Goal: Information Seeking & Learning: Learn about a topic

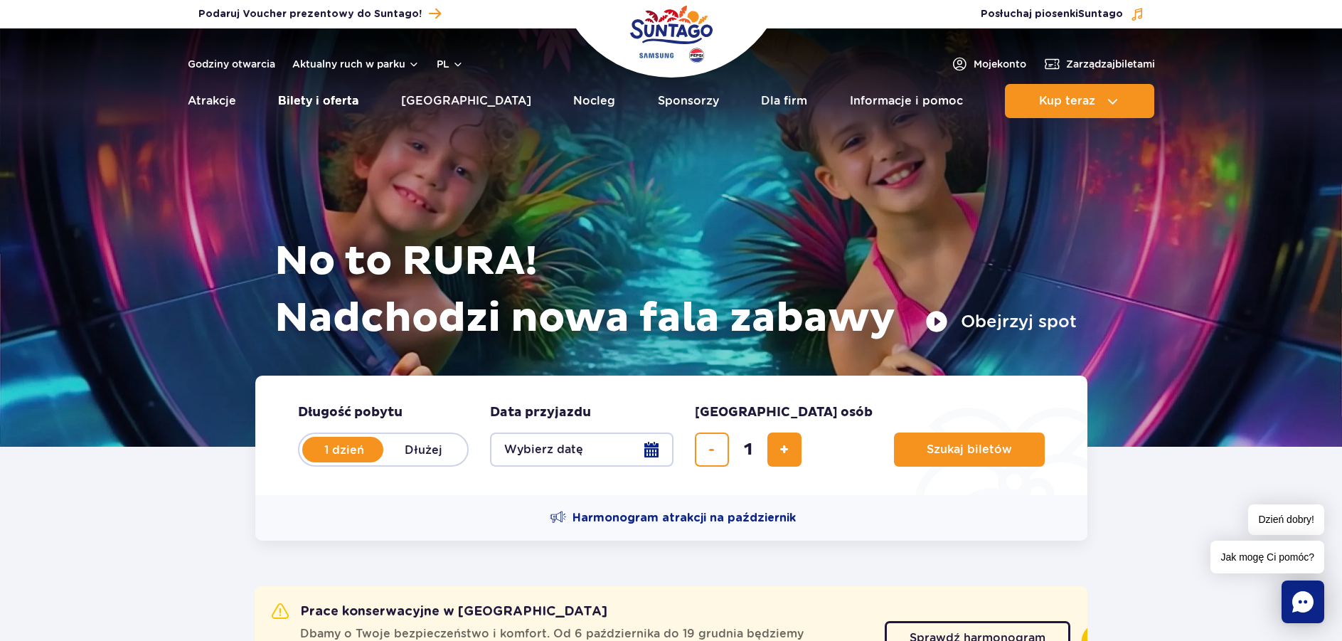
click at [314, 100] on link "Bilety i oferta" at bounding box center [318, 101] width 80 height 34
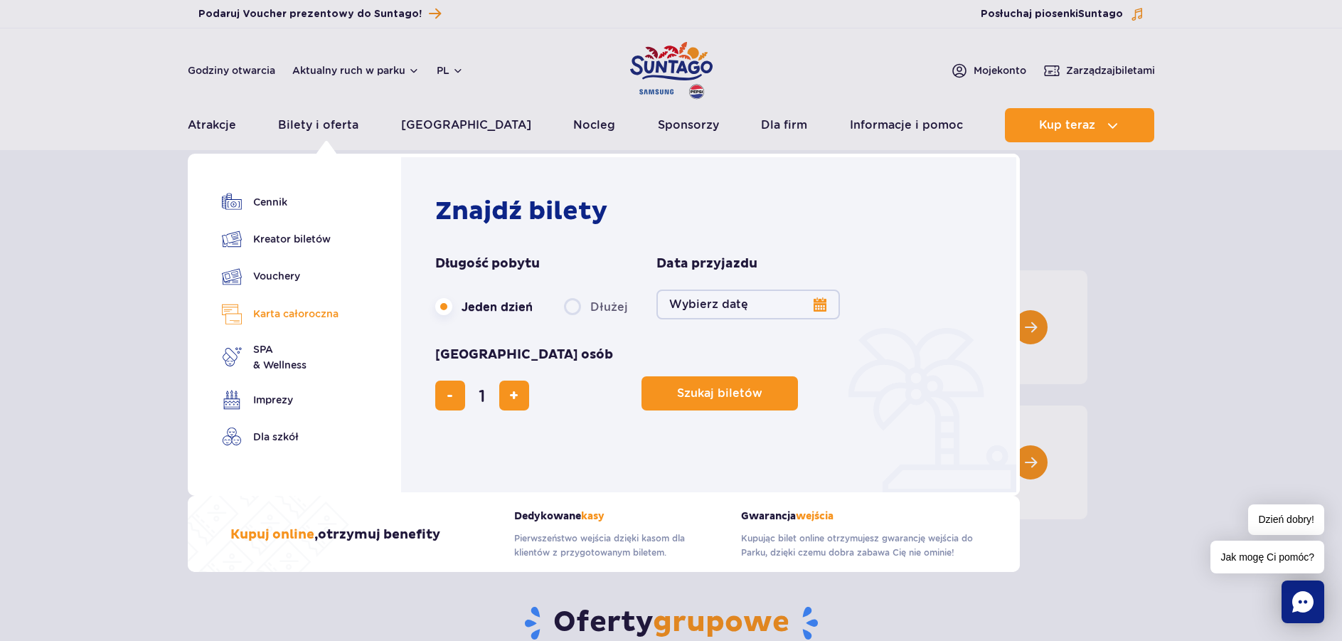
click at [291, 307] on link "Karta całoroczna" at bounding box center [280, 314] width 117 height 21
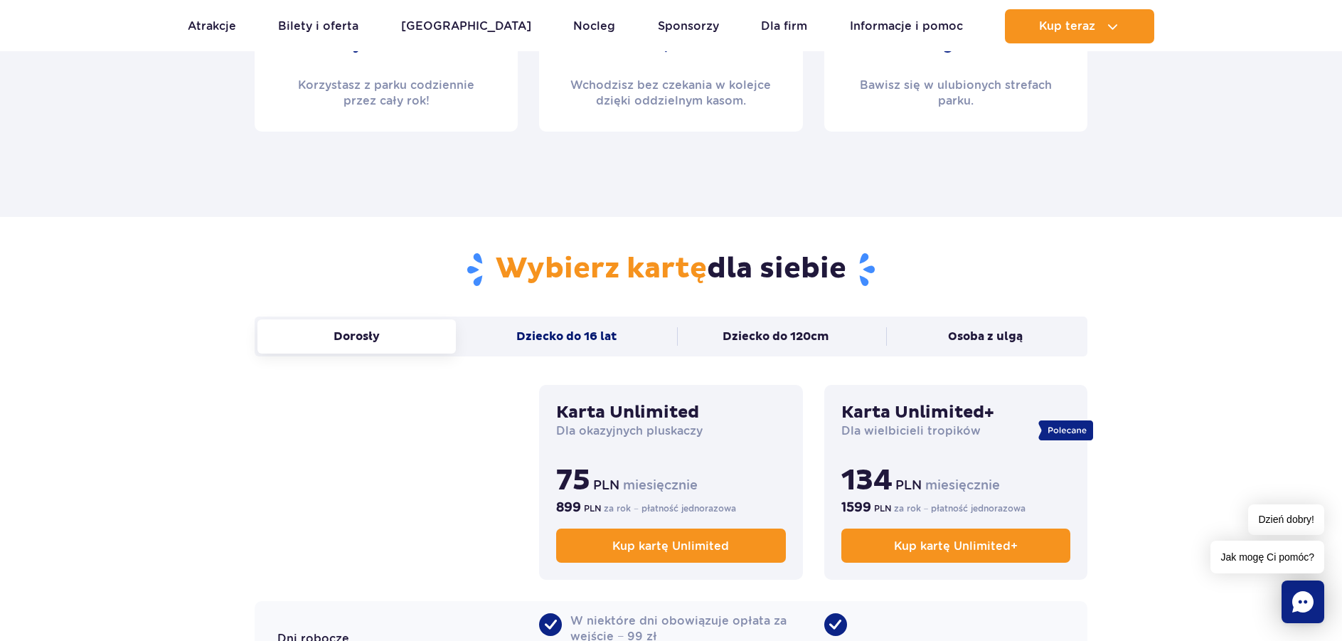
scroll to position [782, 0]
